Goal: Transaction & Acquisition: Purchase product/service

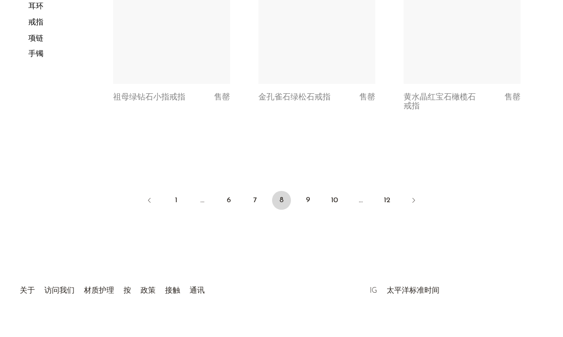
scroll to position [2622, 0]
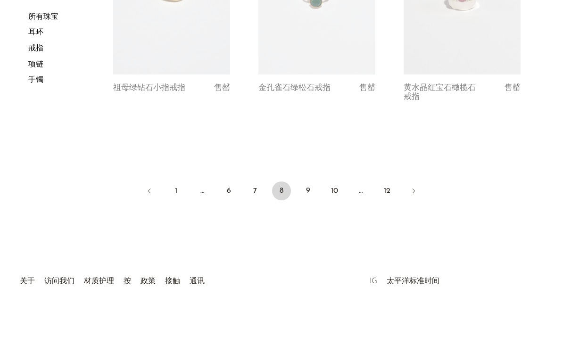
click at [308, 187] on font "9" at bounding box center [308, 191] width 4 height 8
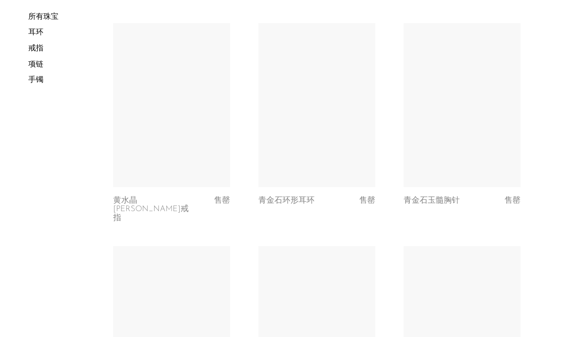
scroll to position [1363, 0]
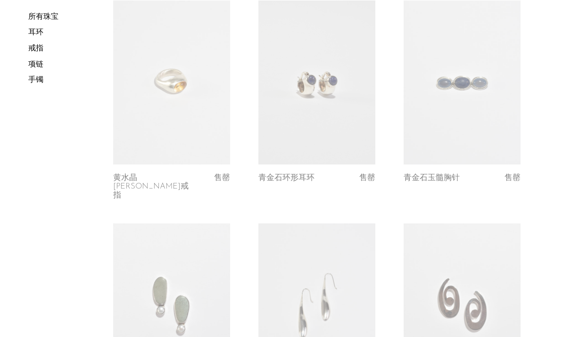
click at [285, 305] on link at bounding box center [316, 306] width 117 height 164
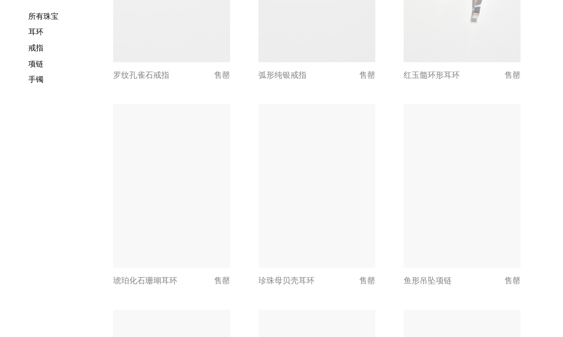
scroll to position [2065, 0]
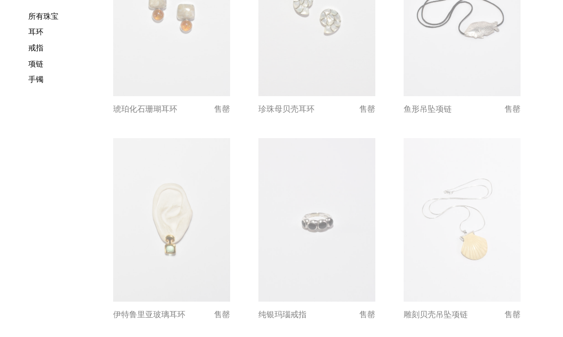
click at [446, 213] on link at bounding box center [462, 220] width 117 height 164
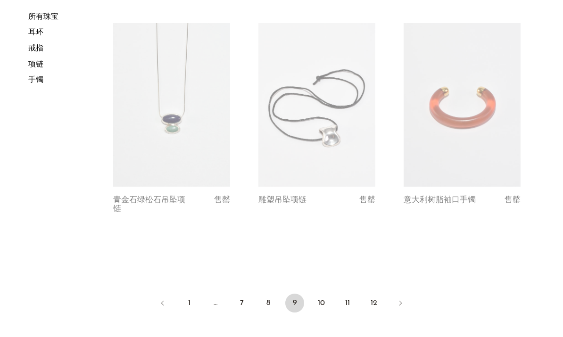
scroll to position [2381, 0]
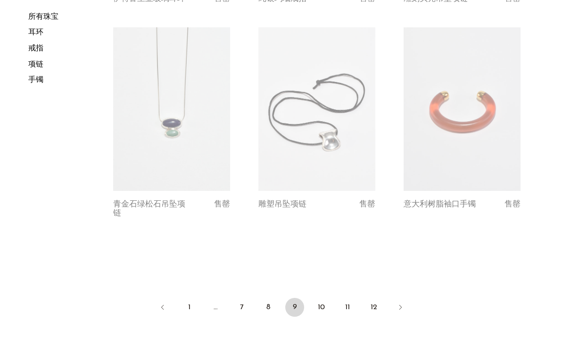
click at [320, 304] on font "10" at bounding box center [321, 308] width 7 height 8
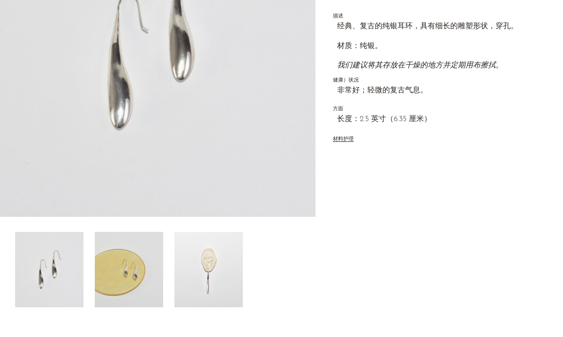
scroll to position [180, 0]
click at [126, 274] on img at bounding box center [129, 269] width 68 height 75
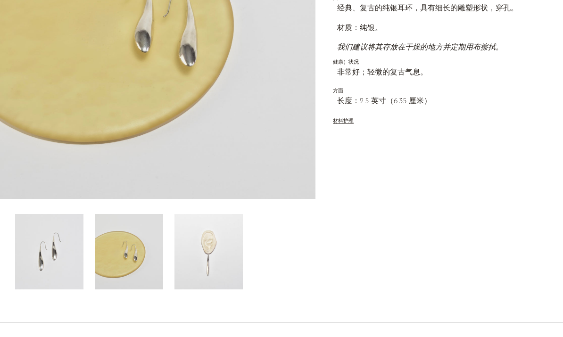
scroll to position [199, 0]
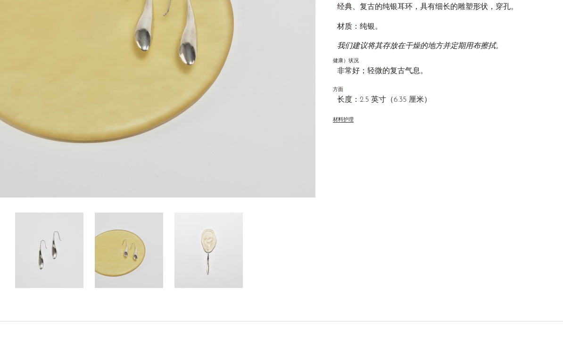
click at [42, 265] on img at bounding box center [49, 250] width 68 height 75
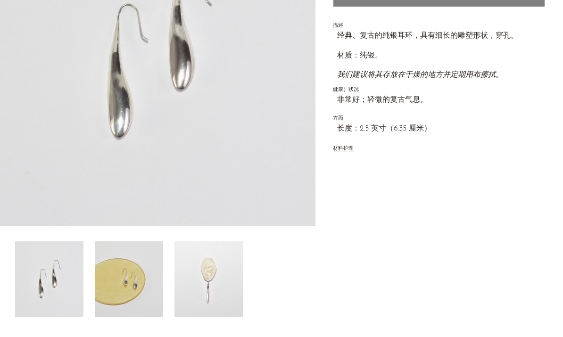
scroll to position [173, 0]
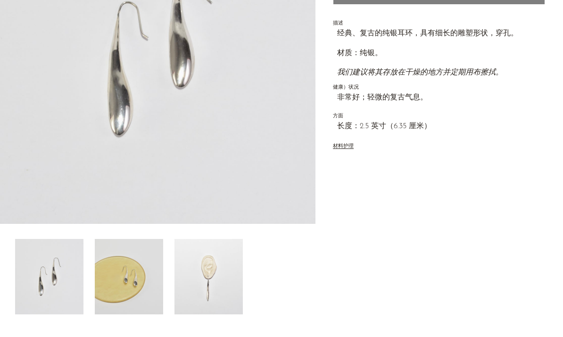
click at [210, 271] on img at bounding box center [208, 276] width 68 height 75
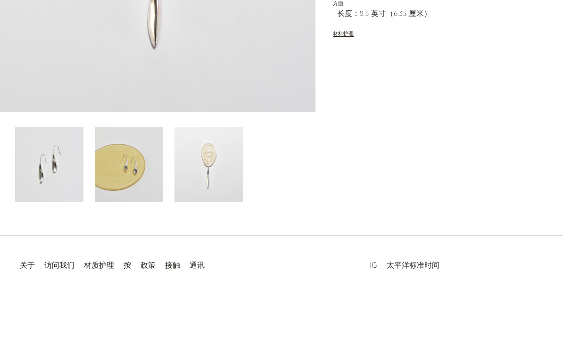
scroll to position [277, 0]
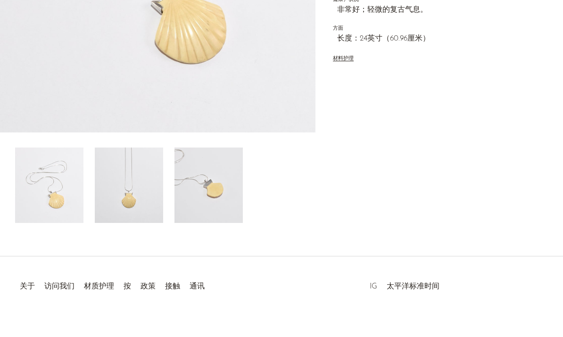
scroll to position [265, 0]
click at [118, 174] on img at bounding box center [129, 185] width 68 height 75
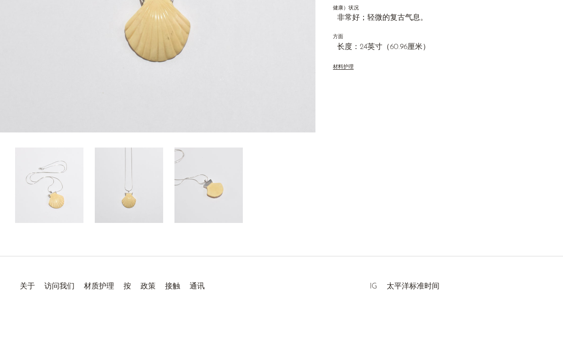
click at [203, 183] on img at bounding box center [208, 185] width 68 height 75
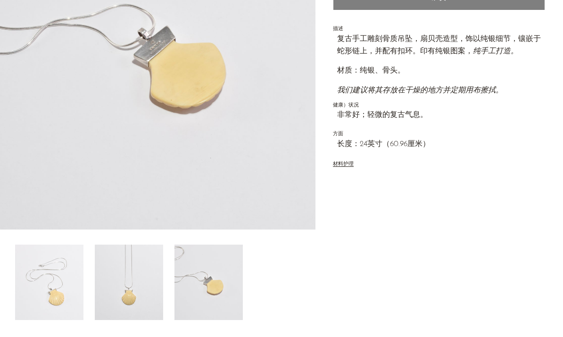
scroll to position [171, 0]
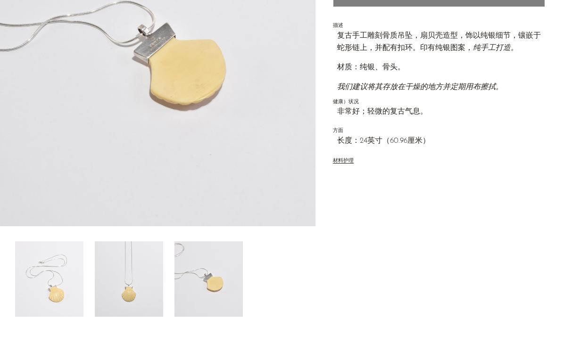
click at [68, 281] on img at bounding box center [49, 278] width 68 height 75
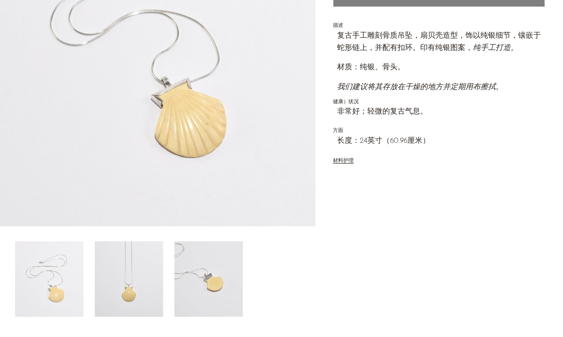
click at [121, 286] on img at bounding box center [129, 278] width 68 height 75
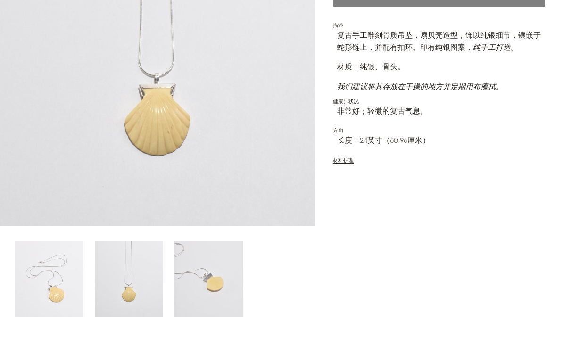
click at [204, 284] on img at bounding box center [208, 278] width 68 height 75
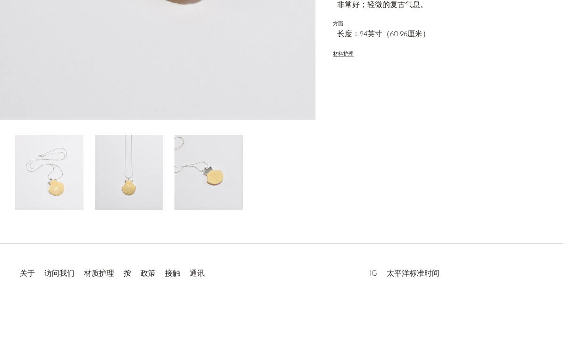
scroll to position [241, 0]
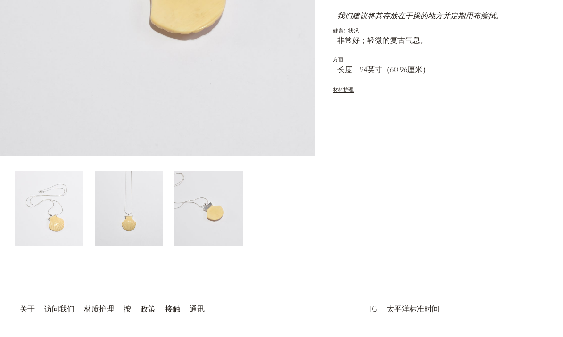
click at [50, 203] on img at bounding box center [49, 208] width 68 height 75
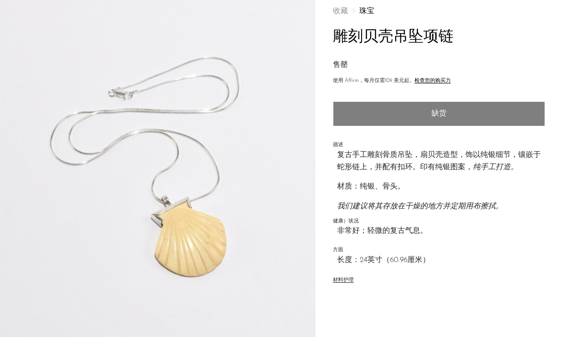
scroll to position [0, 0]
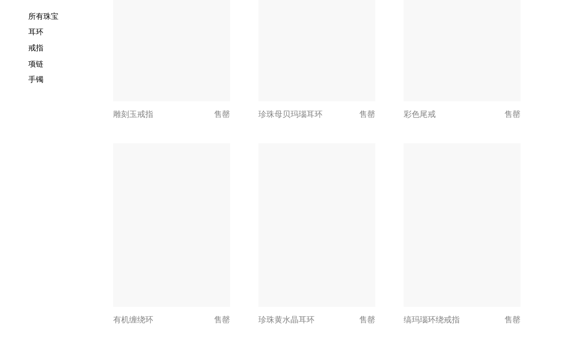
scroll to position [1005, 0]
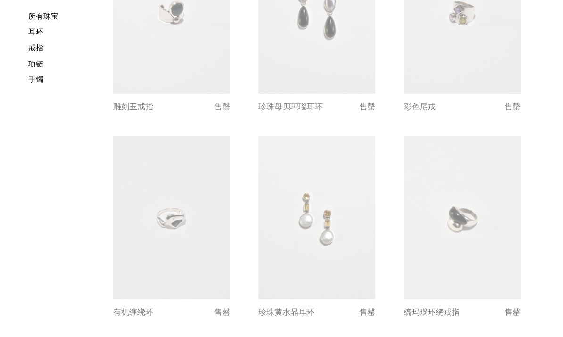
click at [460, 207] on link at bounding box center [462, 218] width 117 height 164
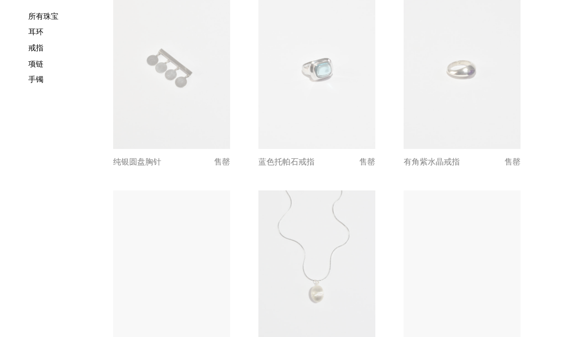
scroll to position [1395, 0]
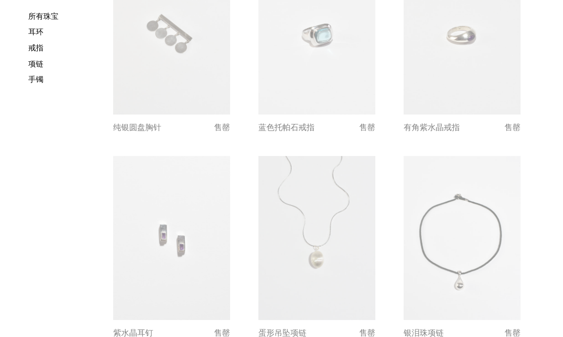
click at [292, 269] on link at bounding box center [316, 238] width 117 height 164
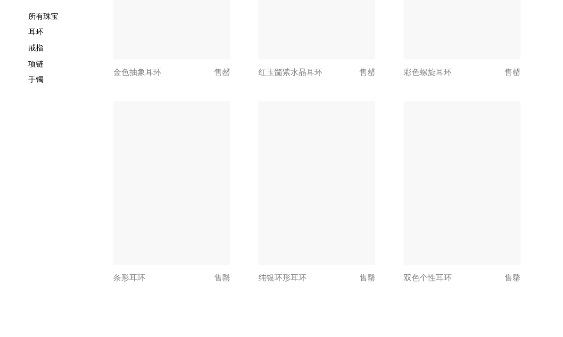
scroll to position [2300, 0]
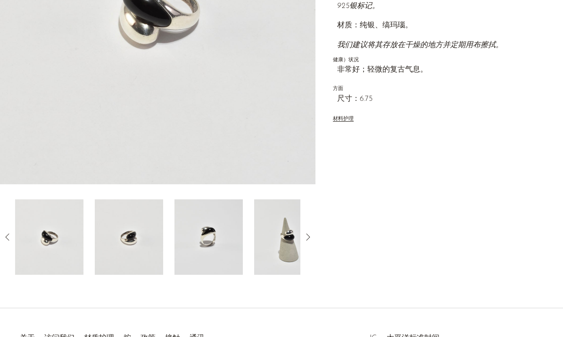
scroll to position [144, 0]
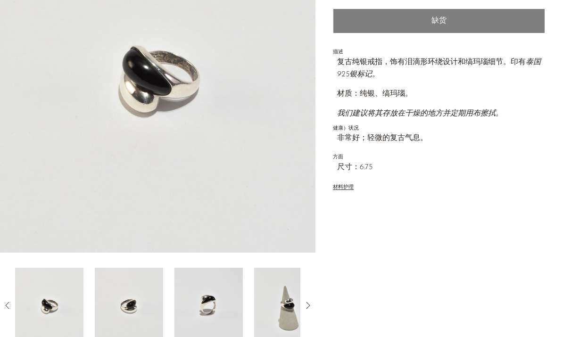
click at [61, 297] on img at bounding box center [49, 305] width 68 height 75
click at [50, 299] on img at bounding box center [49, 305] width 68 height 75
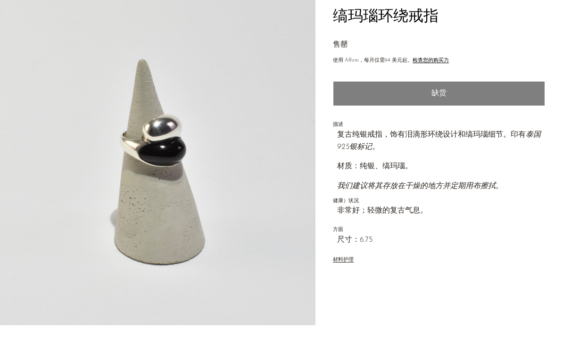
scroll to position [66, 0]
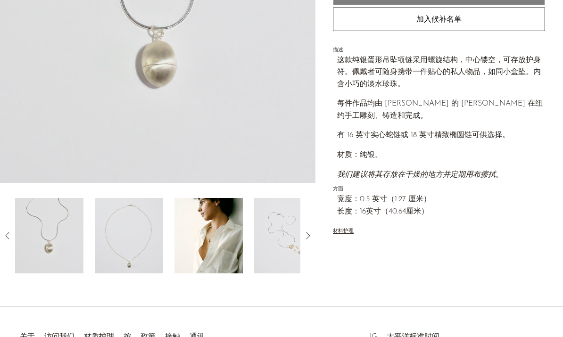
scroll to position [223, 0]
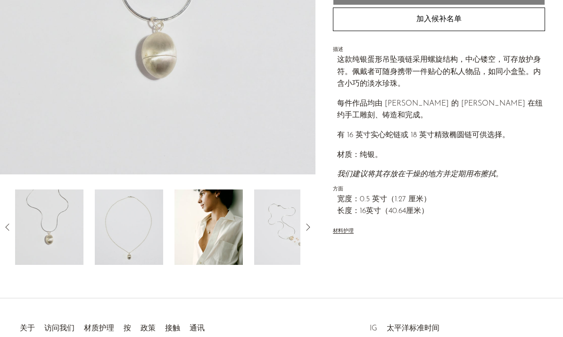
click at [61, 225] on img at bounding box center [49, 227] width 68 height 75
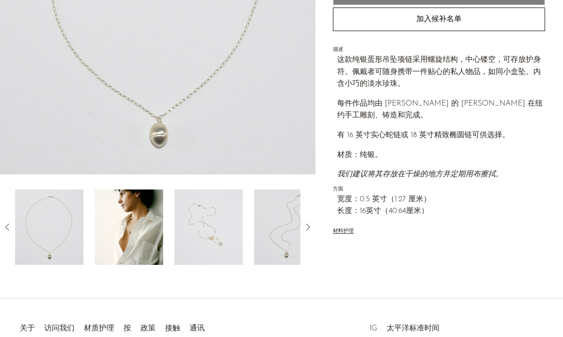
click at [199, 236] on img at bounding box center [208, 227] width 68 height 75
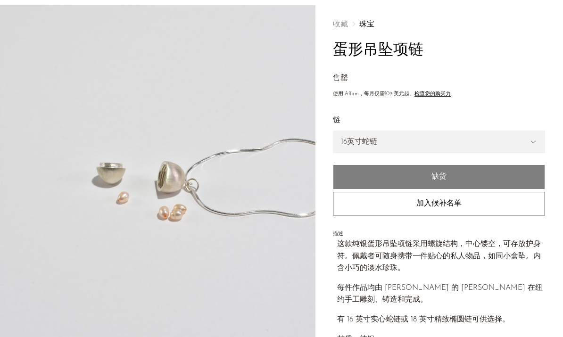
scroll to position [33, 0]
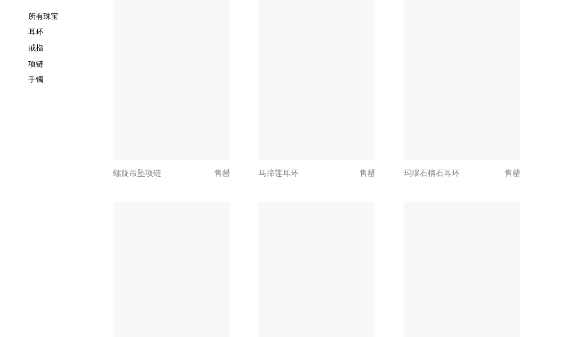
scroll to position [734, 0]
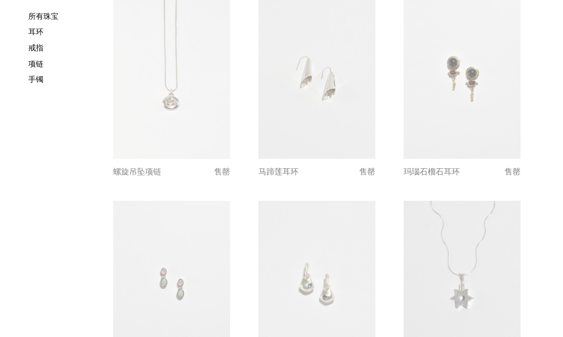
click at [275, 133] on link at bounding box center [316, 77] width 117 height 164
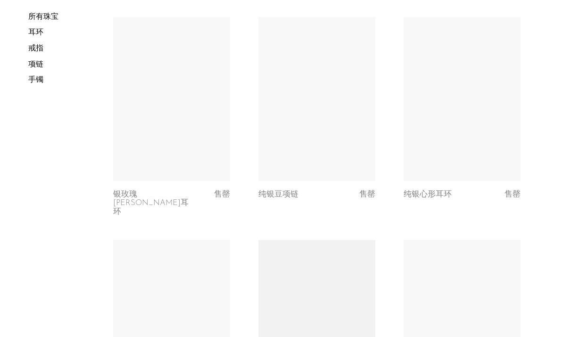
scroll to position [1563, 0]
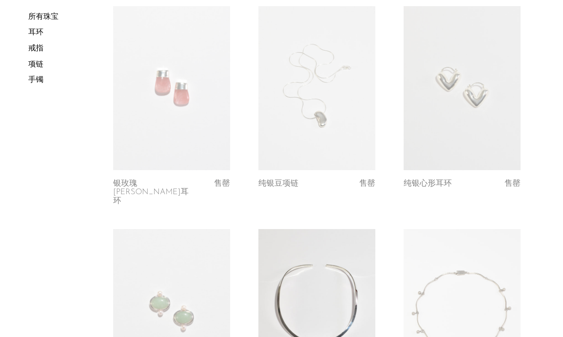
click at [172, 70] on link at bounding box center [171, 88] width 117 height 164
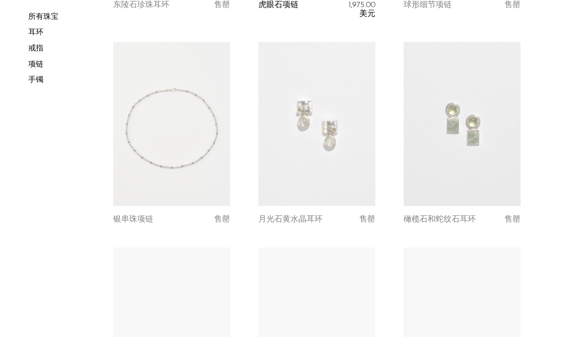
scroll to position [2023, 0]
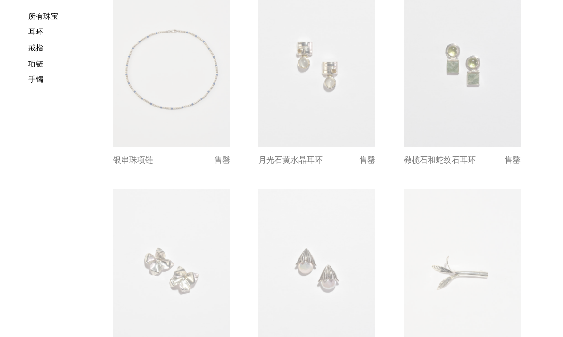
click at [160, 216] on link at bounding box center [171, 271] width 117 height 164
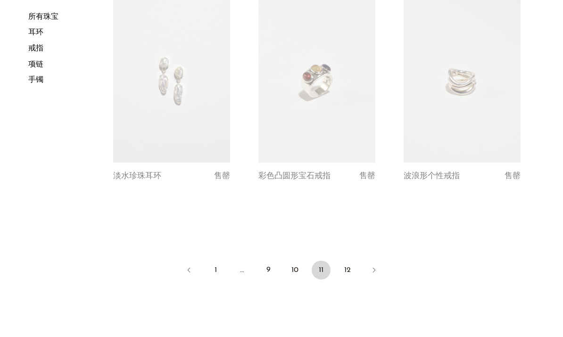
scroll to position [2375, 0]
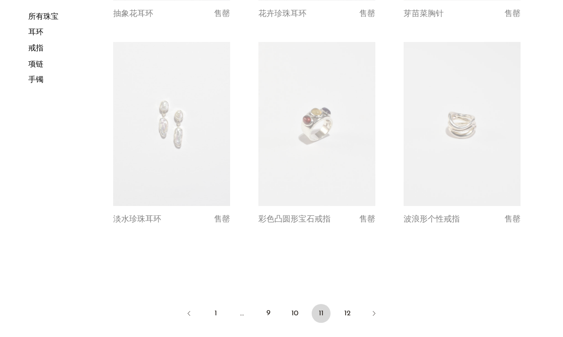
click at [348, 310] on font "12" at bounding box center [347, 314] width 7 height 8
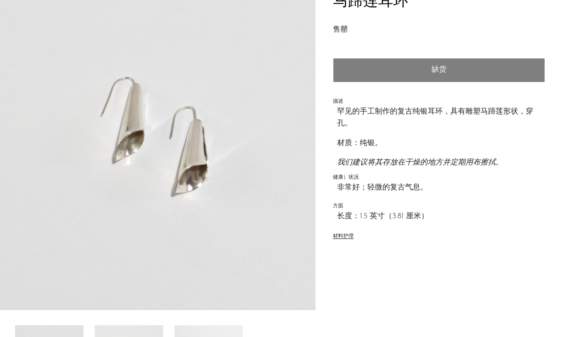
scroll to position [140, 0]
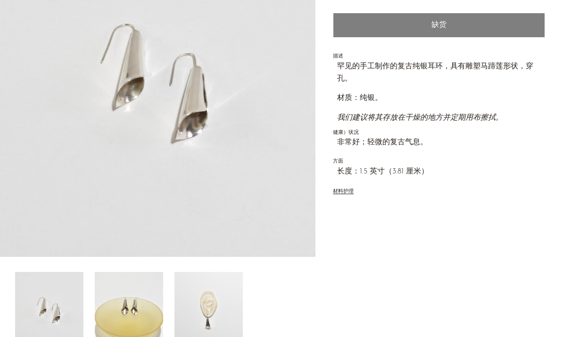
click at [128, 300] on img at bounding box center [129, 309] width 68 height 75
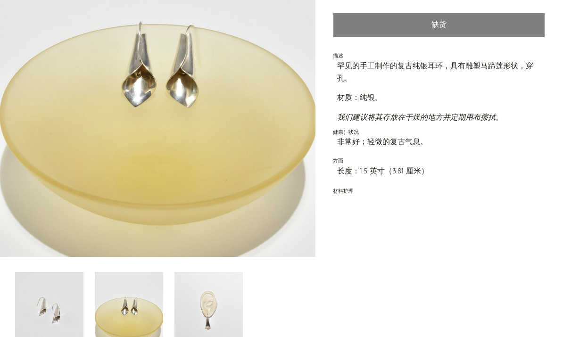
click at [214, 303] on img at bounding box center [208, 309] width 68 height 75
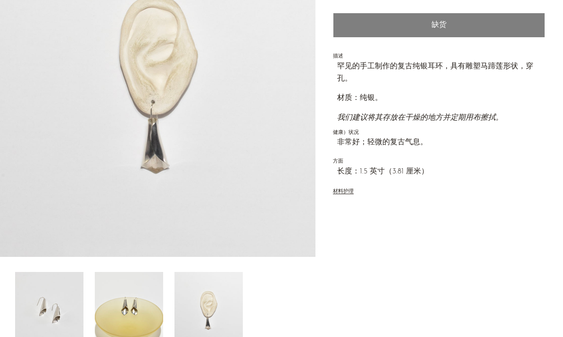
click at [139, 306] on img at bounding box center [129, 309] width 68 height 75
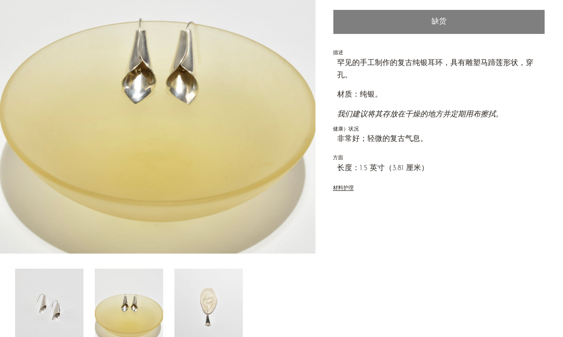
scroll to position [142, 0]
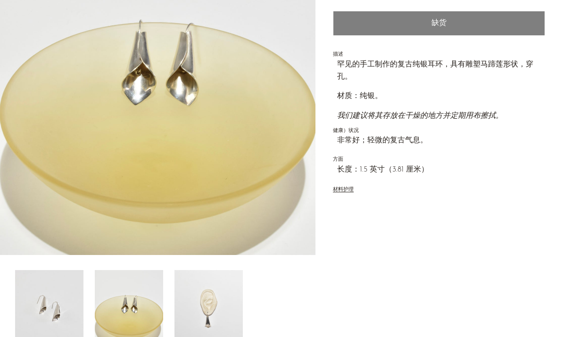
click at [56, 316] on img at bounding box center [49, 307] width 68 height 75
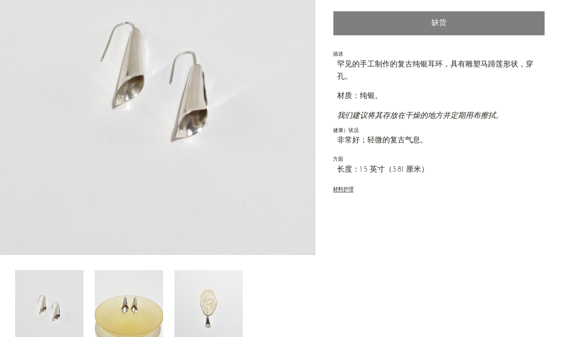
click at [127, 317] on img at bounding box center [129, 307] width 68 height 75
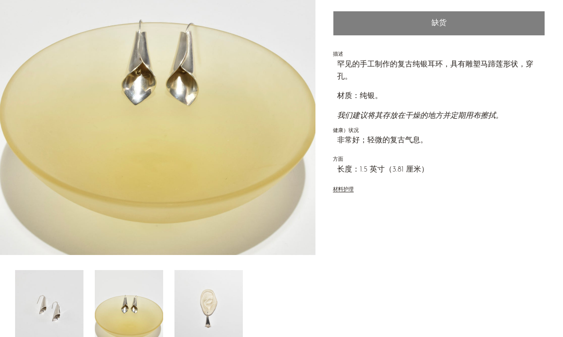
click at [210, 306] on img at bounding box center [208, 307] width 68 height 75
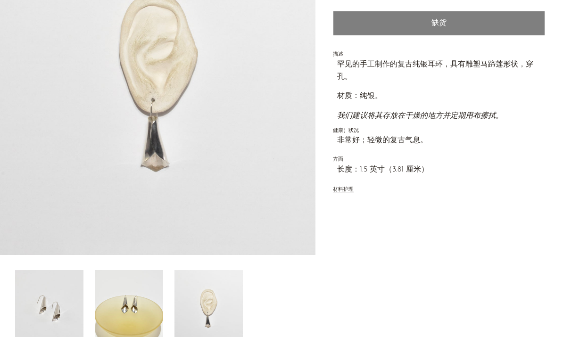
click at [148, 305] on img at bounding box center [129, 307] width 68 height 75
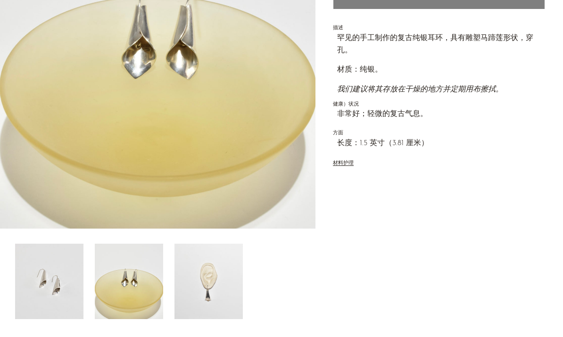
scroll to position [181, 0]
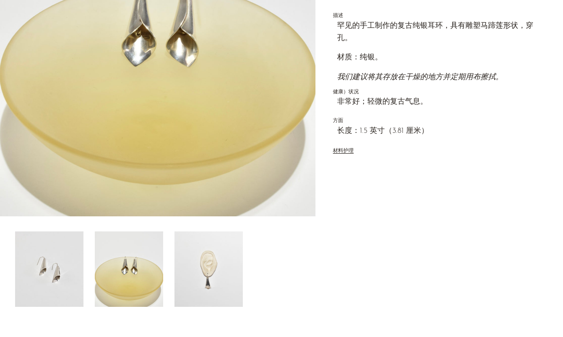
click at [215, 268] on img at bounding box center [208, 269] width 68 height 75
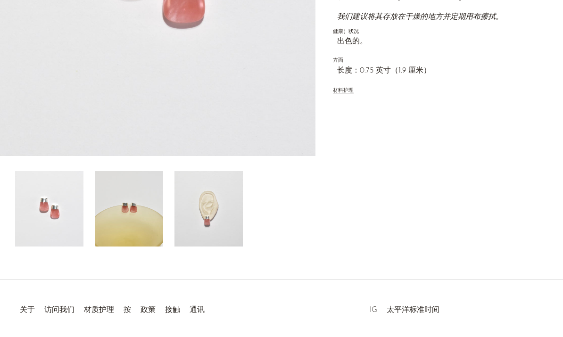
scroll to position [241, 0]
click at [135, 216] on img at bounding box center [129, 208] width 68 height 75
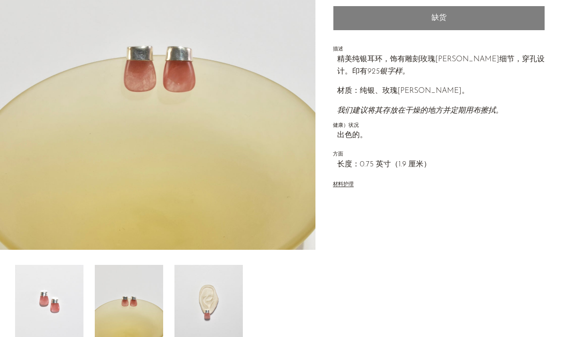
scroll to position [147, 0]
click at [202, 282] on img at bounding box center [208, 302] width 68 height 75
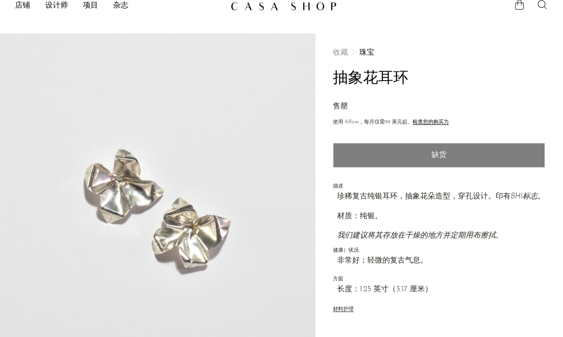
scroll to position [17, 0]
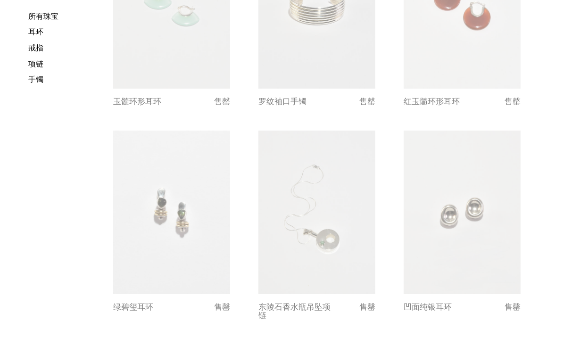
scroll to position [993, 0]
click at [322, 269] on link at bounding box center [316, 212] width 117 height 164
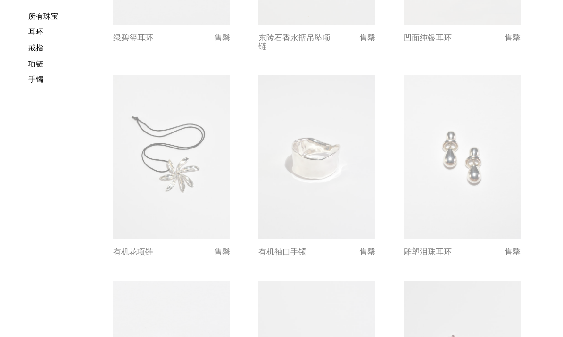
scroll to position [1240, 0]
